Goal: Entertainment & Leisure: Consume media (video, audio)

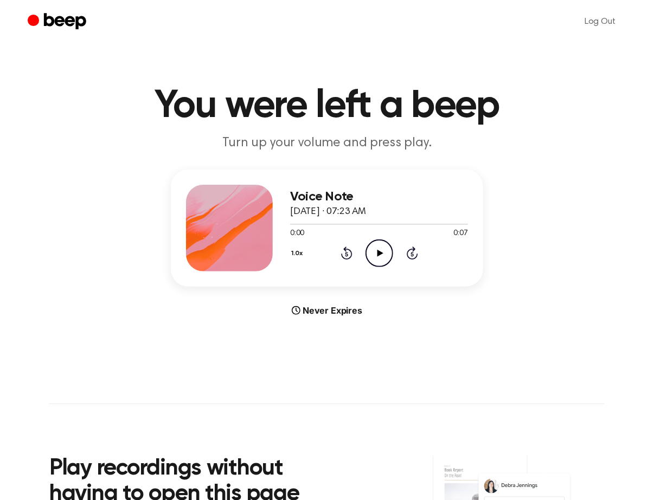
click at [372, 246] on icon "Play Audio" at bounding box center [379, 254] width 28 height 28
click at [391, 259] on icon "Play Audio" at bounding box center [379, 254] width 28 height 28
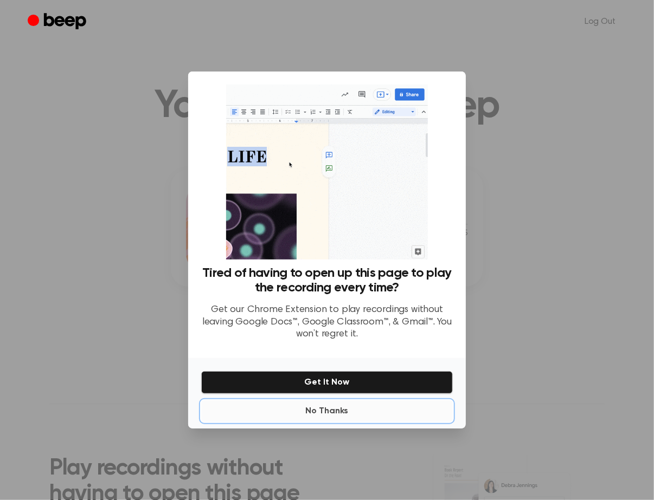
click at [343, 411] on button "No Thanks" at bounding box center [327, 412] width 252 height 22
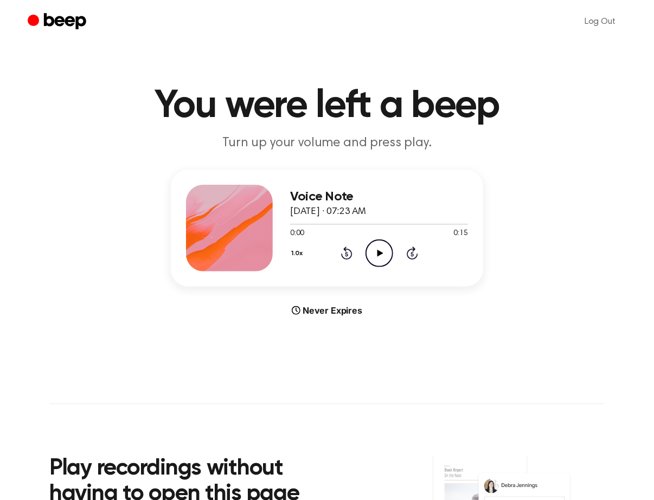
click at [381, 251] on icon "Play Audio" at bounding box center [379, 254] width 28 height 28
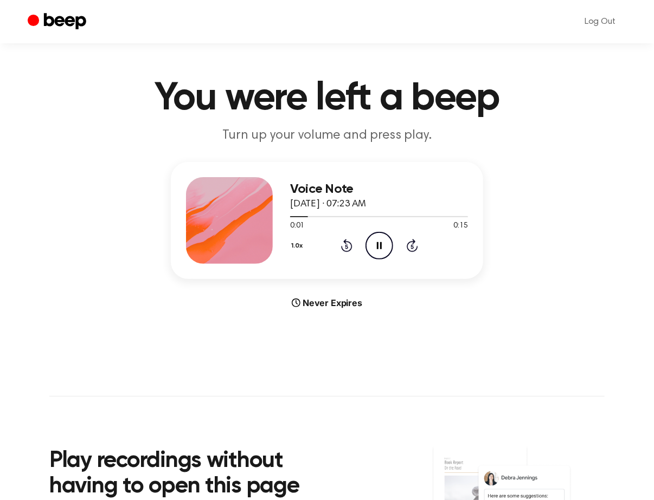
scroll to position [10, 0]
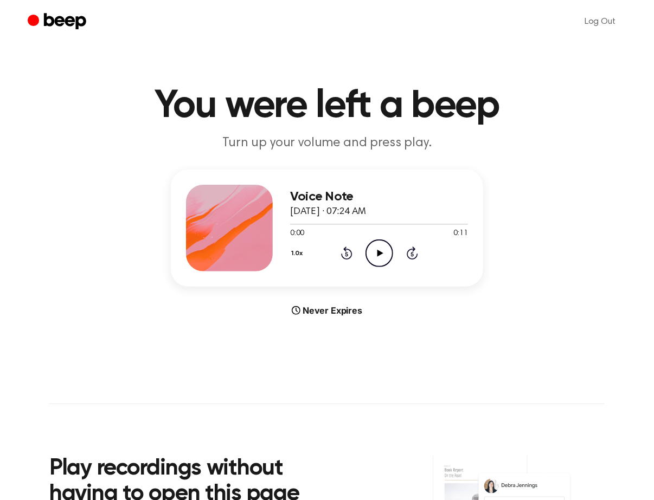
click at [387, 254] on icon "Play Audio" at bounding box center [379, 254] width 28 height 28
click at [385, 251] on icon "Play Audio" at bounding box center [379, 254] width 28 height 28
click at [377, 256] on icon "Play Audio" at bounding box center [379, 254] width 28 height 28
click at [384, 253] on icon "Play Audio" at bounding box center [379, 254] width 28 height 28
click at [382, 253] on icon "Play Audio" at bounding box center [379, 254] width 28 height 28
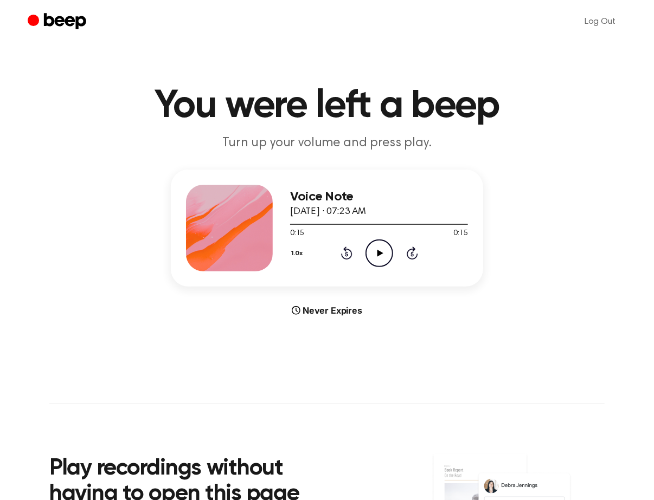
click at [373, 262] on icon "Play Audio" at bounding box center [379, 254] width 28 height 28
click at [342, 255] on icon at bounding box center [346, 253] width 11 height 13
click at [375, 256] on icon "Pause Audio" at bounding box center [379, 254] width 28 height 28
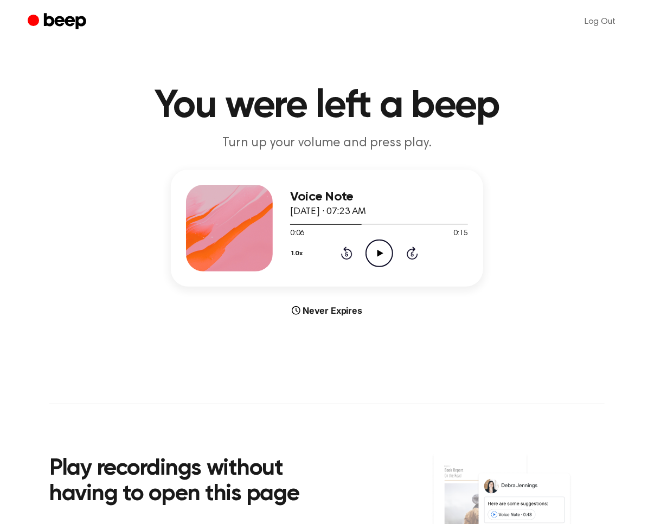
click at [379, 253] on icon at bounding box center [380, 253] width 6 height 7
drag, startPoint x: 366, startPoint y: 226, endPoint x: 291, endPoint y: 223, distance: 75.4
click at [270, 224] on div "Voice Note [DATE] · 07:23 AM 0:07 0:15 Your browser does not support the [objec…" at bounding box center [327, 228] width 312 height 117
click at [346, 254] on icon "Rewind 5 seconds" at bounding box center [346, 253] width 12 height 14
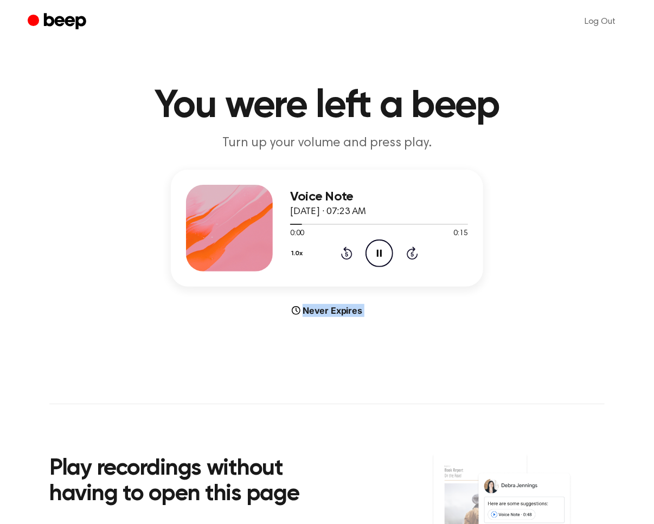
click at [346, 254] on icon "Rewind 5 seconds" at bounding box center [346, 253] width 12 height 14
click at [349, 252] on icon "Rewind 5 seconds" at bounding box center [346, 253] width 12 height 14
click at [377, 250] on icon at bounding box center [379, 253] width 5 height 7
click at [384, 252] on icon "Play Audio" at bounding box center [379, 254] width 28 height 28
click at [347, 257] on icon "Rewind 5 seconds" at bounding box center [346, 253] width 12 height 14
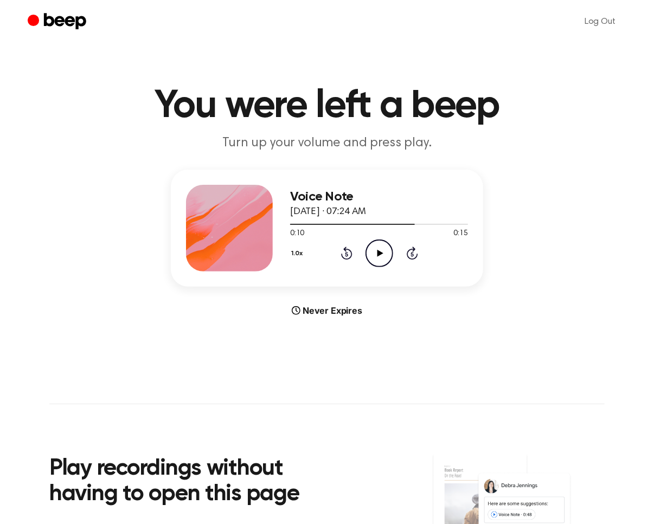
click at [345, 254] on icon "Rewind 5 seconds" at bounding box center [346, 253] width 12 height 14
click at [343, 253] on icon "Rewind 5 seconds" at bounding box center [346, 253] width 12 height 14
click at [344, 253] on icon "Rewind 5 seconds" at bounding box center [346, 253] width 12 height 14
click at [383, 253] on icon "Play Audio" at bounding box center [379, 254] width 28 height 28
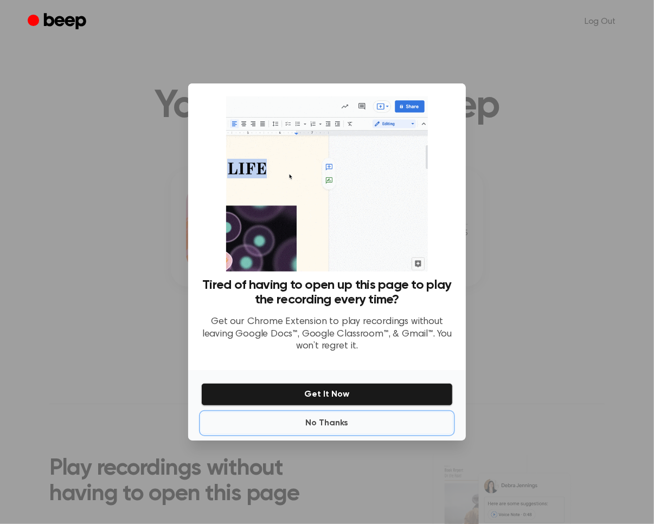
drag, startPoint x: 326, startPoint y: 418, endPoint x: 339, endPoint y: 418, distance: 13.0
click at [327, 418] on button "No Thanks" at bounding box center [327, 423] width 252 height 22
